Goal: Task Accomplishment & Management: Complete application form

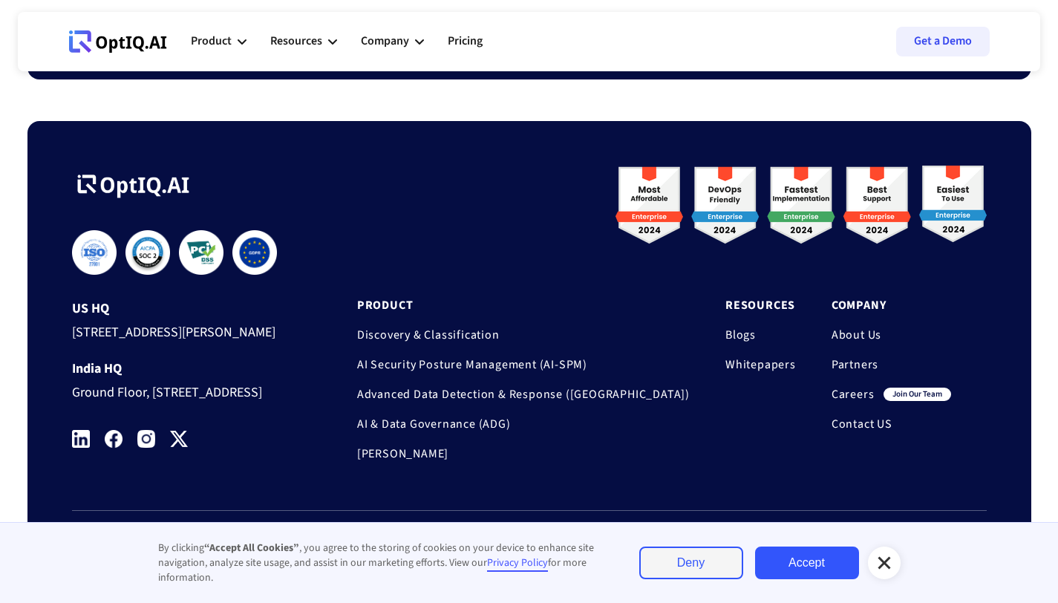
scroll to position [4961, 0]
click at [849, 387] on link "Careers" at bounding box center [852, 394] width 43 height 15
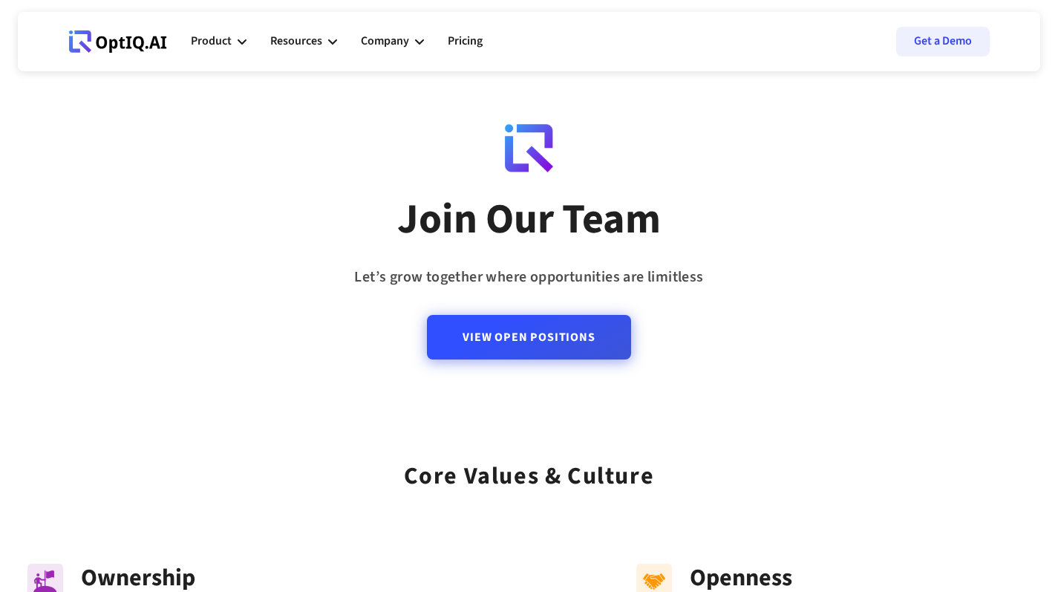
click at [488, 345] on link "View Open Positions" at bounding box center [528, 337] width 203 height 45
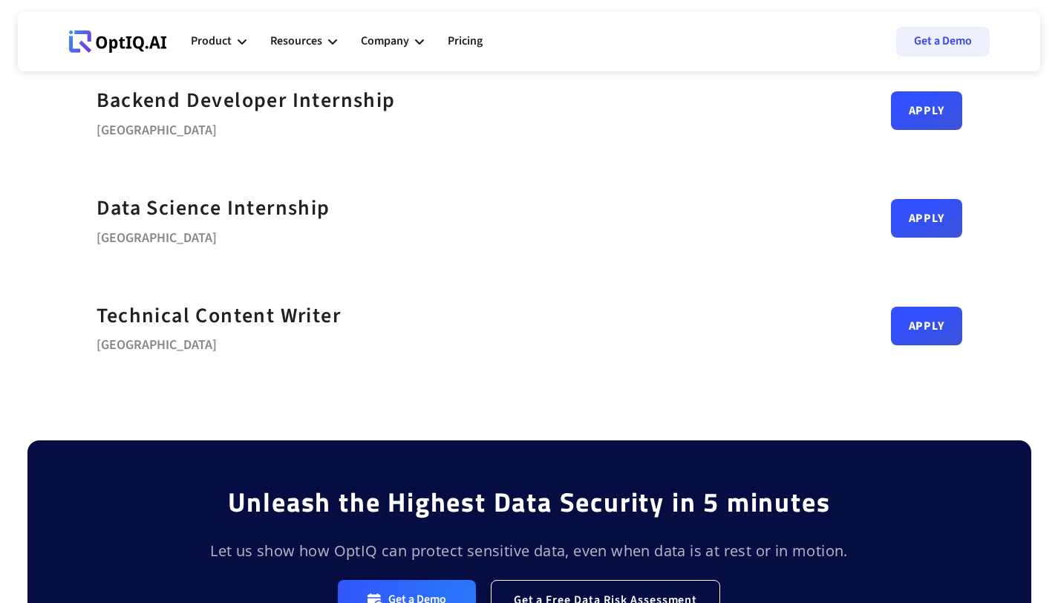
scroll to position [745, 0]
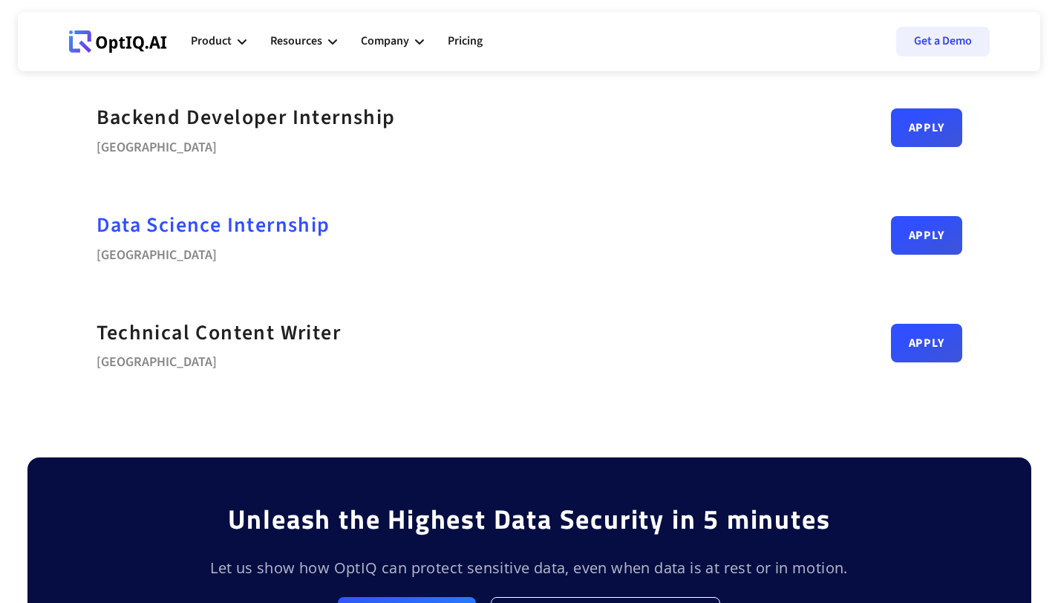
click at [287, 226] on strong "Data Science Internship" at bounding box center [214, 225] width 234 height 30
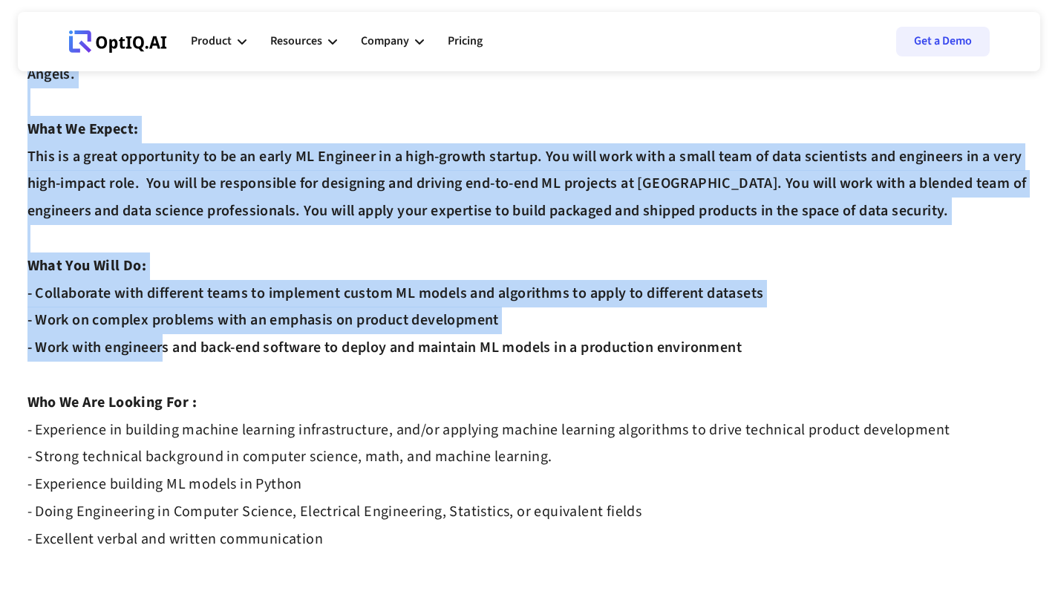
scroll to position [225, 0]
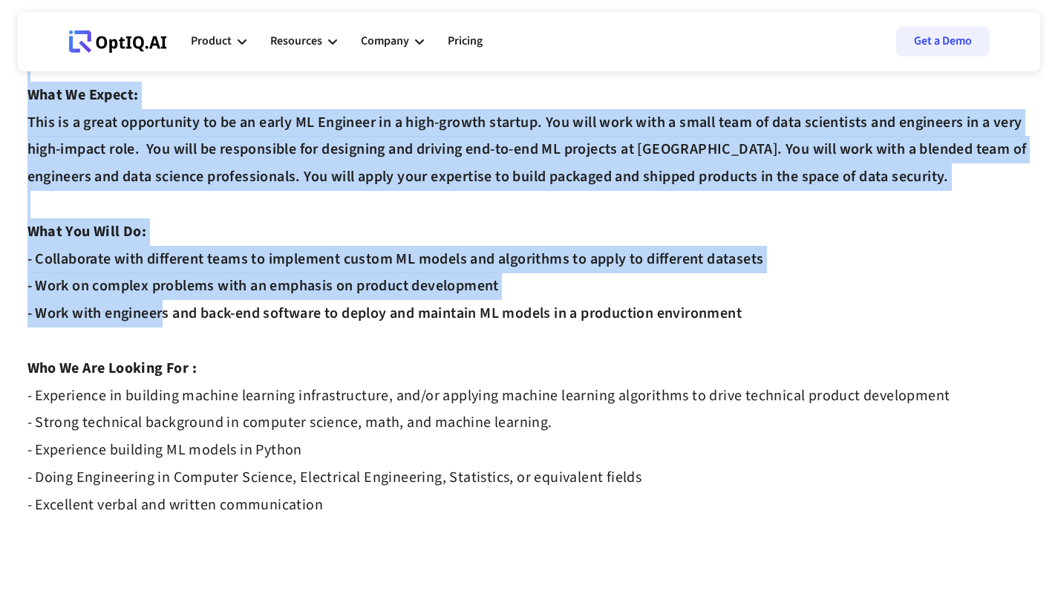
drag, startPoint x: 28, startPoint y: 115, endPoint x: 334, endPoint y: 417, distance: 429.9
click at [334, 417] on div "Data Science Internship Apply At OptIQ, we're building the AI-powered infrastru…" at bounding box center [529, 212] width 1004 height 667
copy div "Data Science Internship Apply At OptIQ, we're building the AI-powered infrastru…"
